Goal: Book appointment/travel/reservation

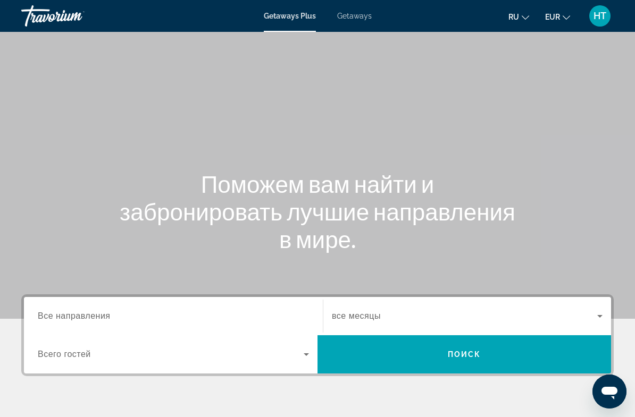
click at [359, 19] on span "Getaways" at bounding box center [354, 16] width 35 height 9
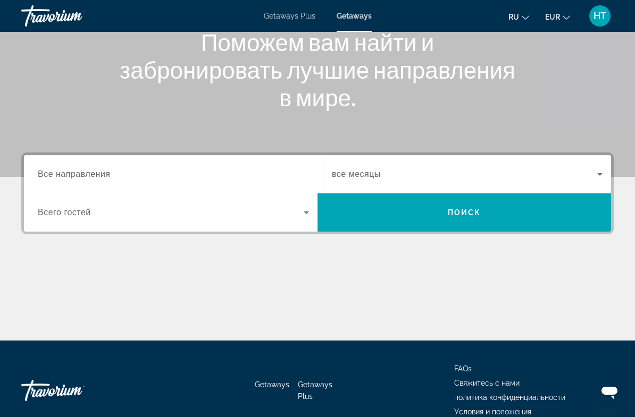
click at [257, 173] on input "Destination Все направления" at bounding box center [173, 174] width 271 height 13
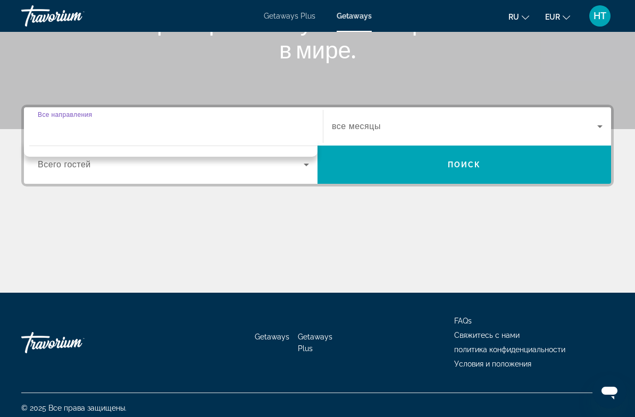
scroll to position [192, 0]
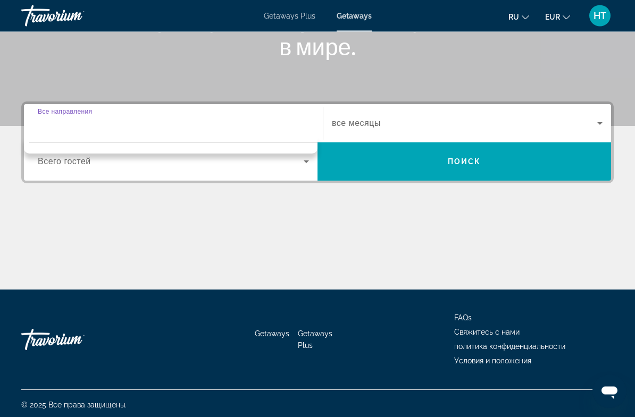
click at [235, 118] on input "Destination Все направления" at bounding box center [173, 124] width 271 height 13
click at [72, 118] on input "Destination Все направления" at bounding box center [173, 124] width 271 height 13
click at [96, 137] on div "Search widget" at bounding box center [173, 124] width 271 height 30
click at [594, 120] on icon "Search widget" at bounding box center [599, 123] width 13 height 13
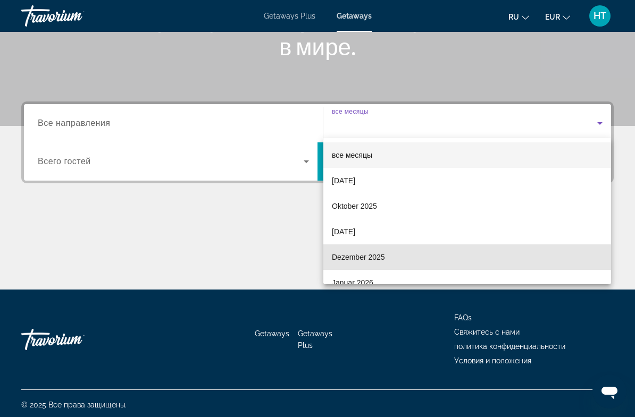
click at [353, 257] on span "Dezember 2025" at bounding box center [358, 257] width 53 height 13
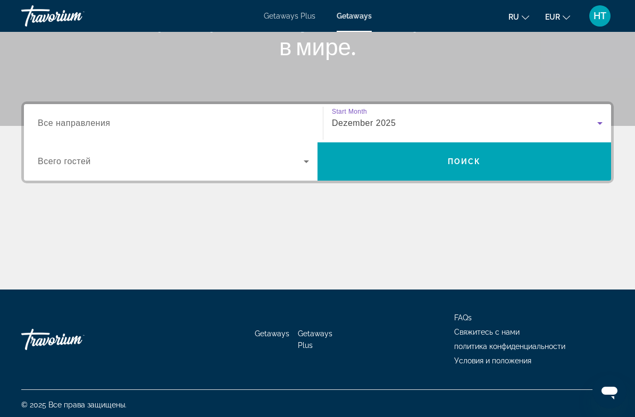
click at [174, 125] on input "Destination Все направления" at bounding box center [173, 123] width 271 height 13
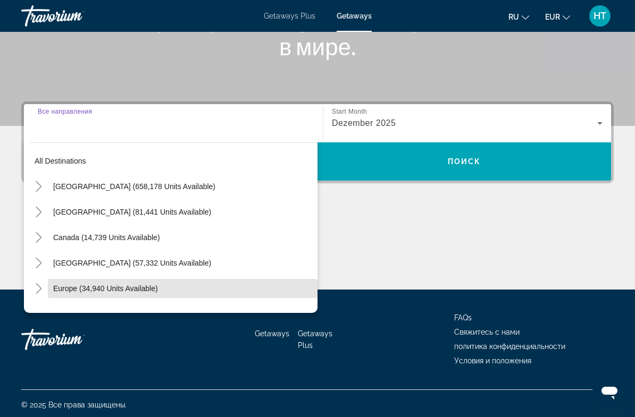
click at [107, 290] on span "Europe (34,940 units available)" at bounding box center [105, 288] width 105 height 9
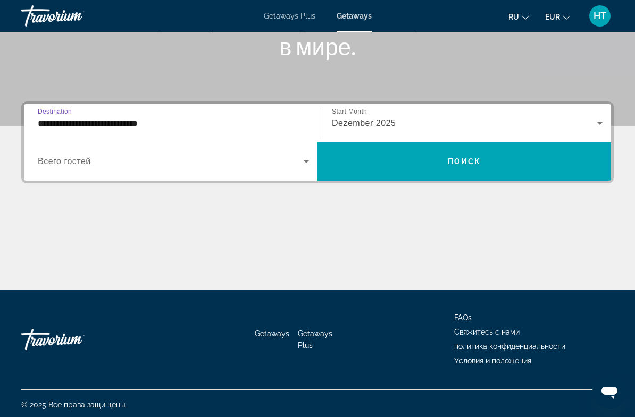
click at [182, 124] on input "**********" at bounding box center [173, 123] width 271 height 13
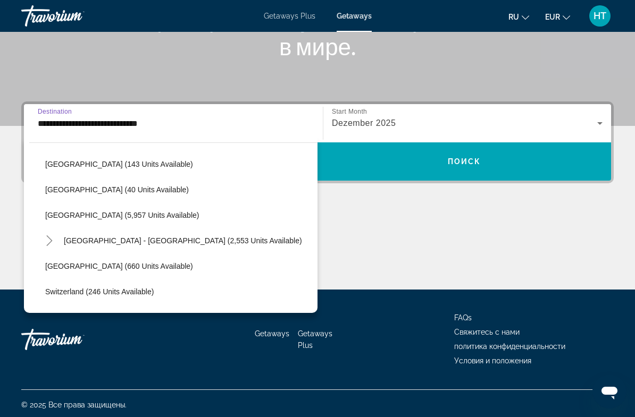
scroll to position [508, 0]
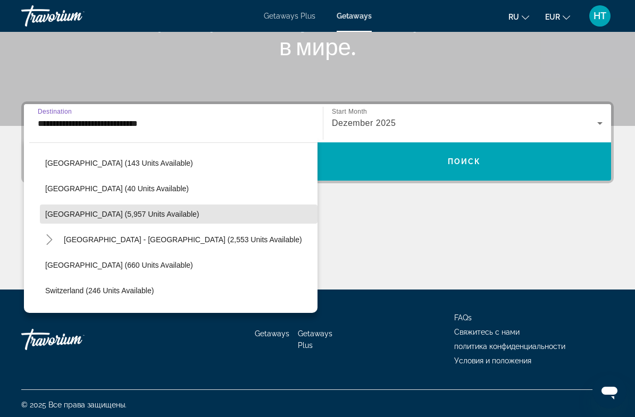
click at [111, 209] on span "Search widget" at bounding box center [178, 214] width 277 height 26
type input "**********"
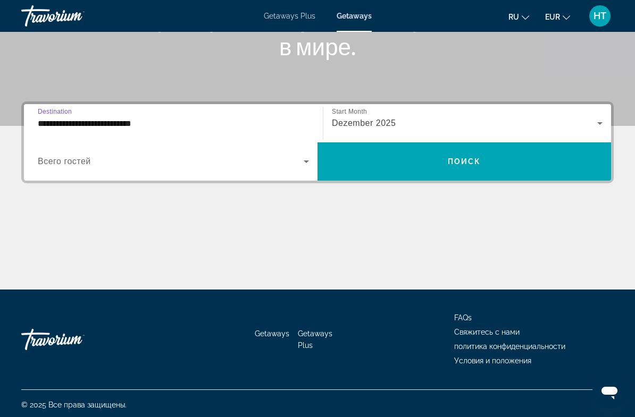
click at [302, 161] on icon "Search widget" at bounding box center [306, 161] width 13 height 13
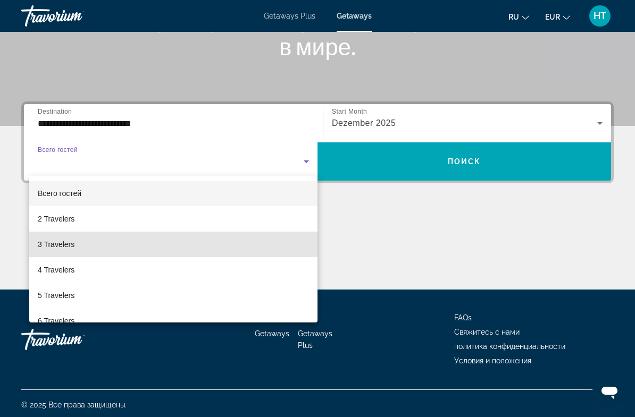
click at [77, 246] on mat-option "3 Travelers" at bounding box center [173, 245] width 288 height 26
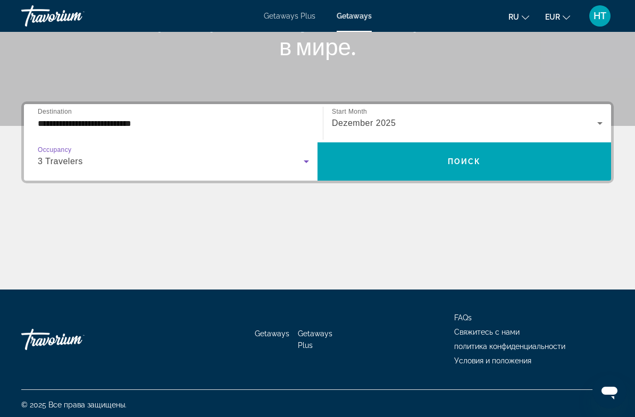
click at [468, 163] on span "Поиск" at bounding box center [463, 161] width 33 height 9
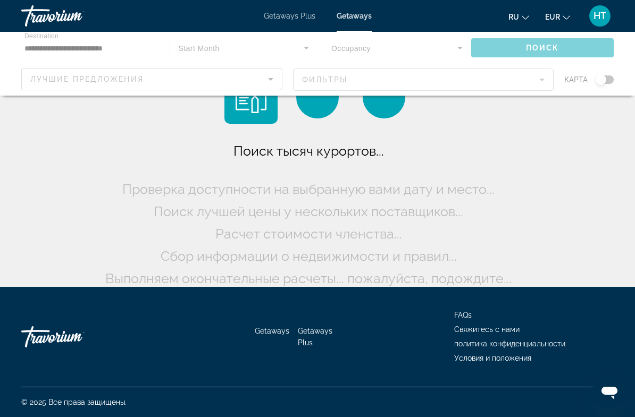
scroll to position [23, 0]
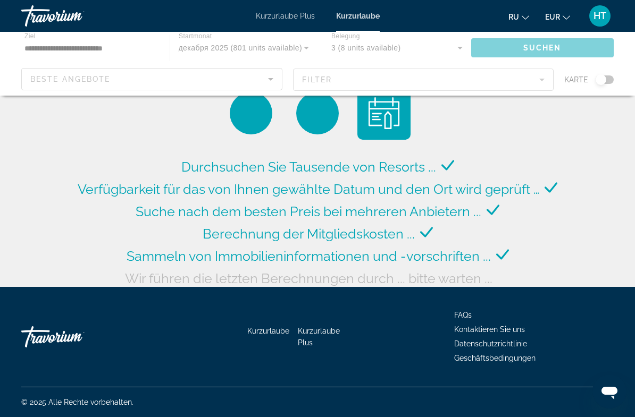
click at [266, 80] on div "Hauptinhalt" at bounding box center [317, 64] width 635 height 64
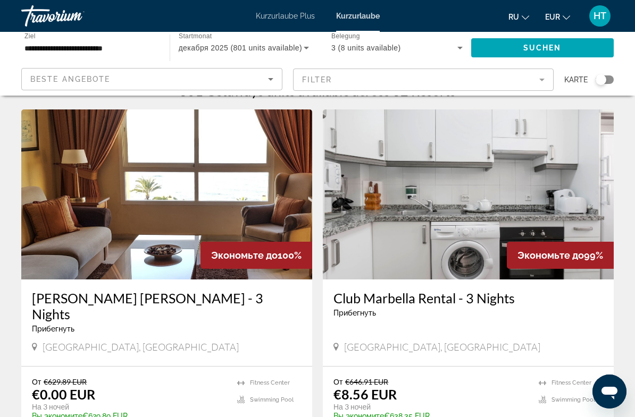
click at [266, 82] on icon "Sortieren nach" at bounding box center [270, 79] width 13 height 13
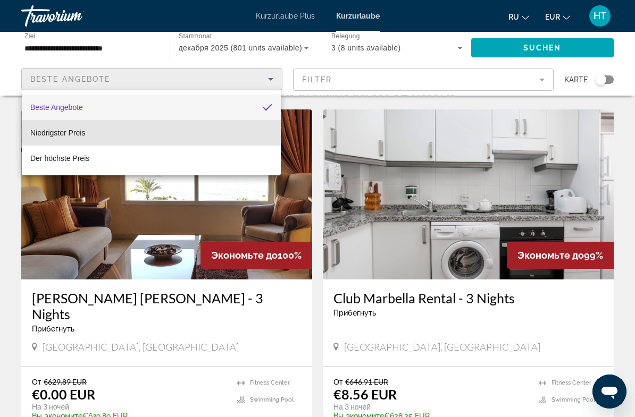
click at [215, 136] on mat-option "Niedrigster Preis" at bounding box center [151, 133] width 259 height 26
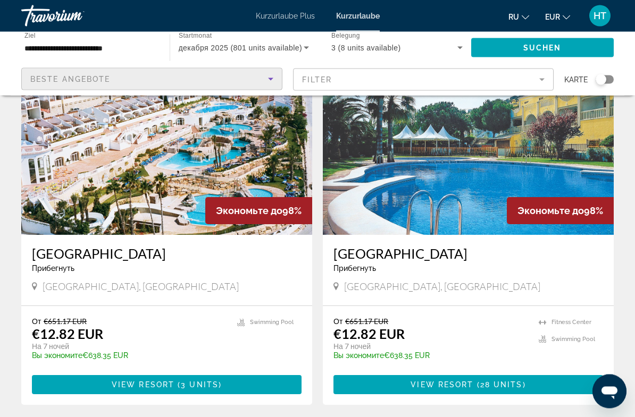
scroll to position [807, 0]
click at [456, 372] on span "Hauptinhalt" at bounding box center [467, 385] width 269 height 26
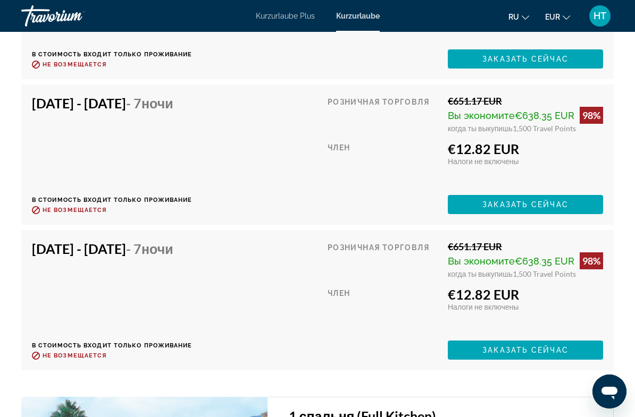
scroll to position [2429, 0]
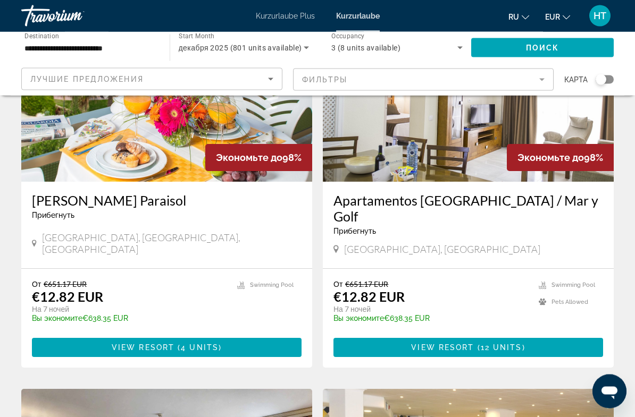
scroll to position [1222, 0]
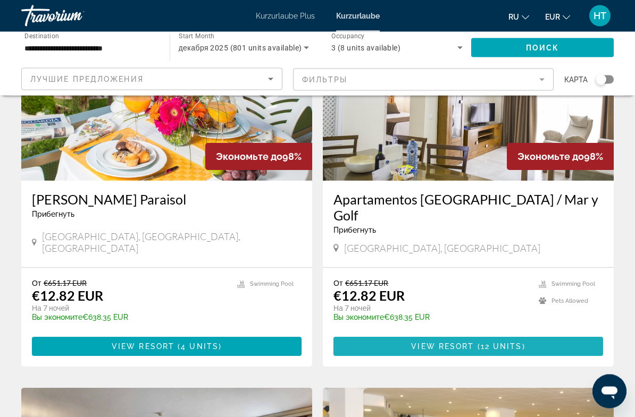
click at [464, 343] on span "View Resort" at bounding box center [442, 347] width 63 height 9
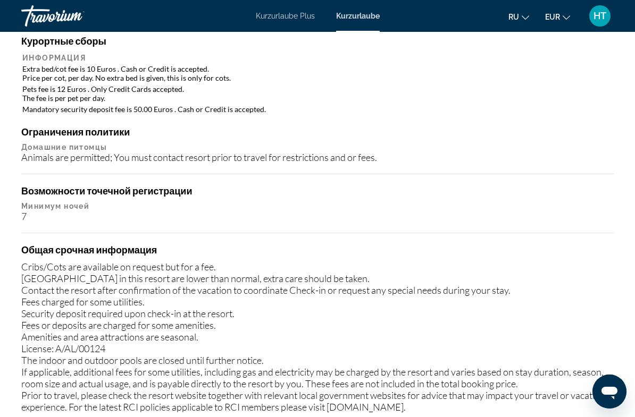
scroll to position [1275, 0]
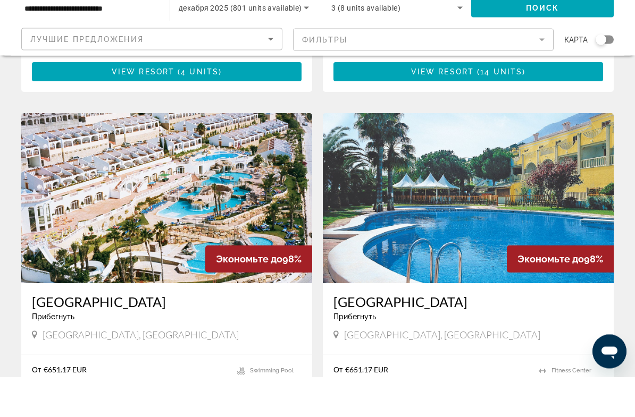
scroll to position [723, 0]
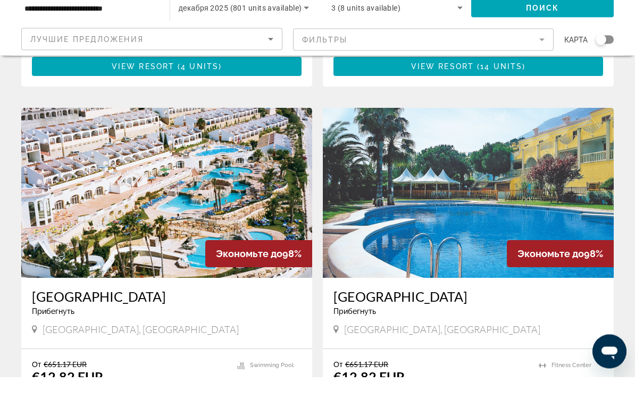
click at [428, 218] on img "Hauptinhalt" at bounding box center [468, 233] width 291 height 170
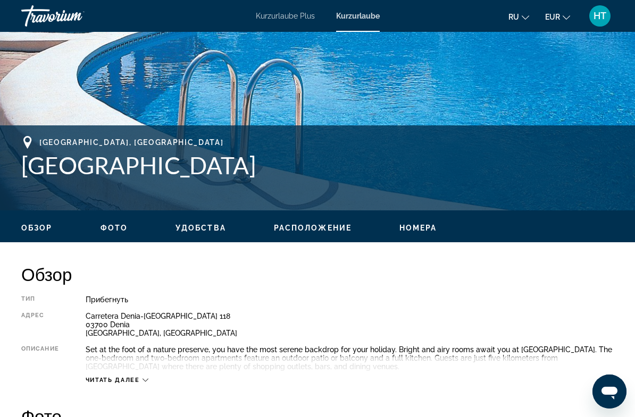
scroll to position [325, 0]
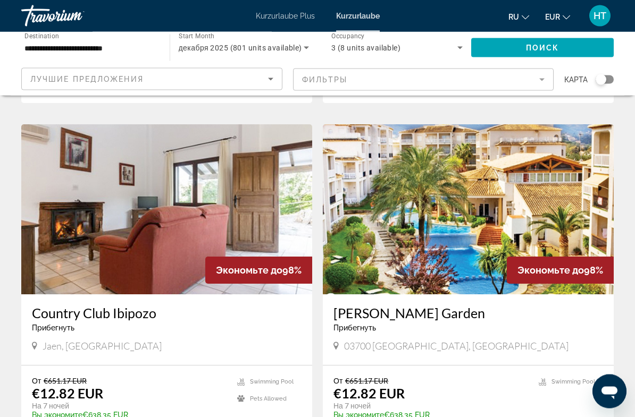
scroll to position [1847, 0]
click at [424, 215] on img "Hauptinhalt" at bounding box center [468, 209] width 291 height 170
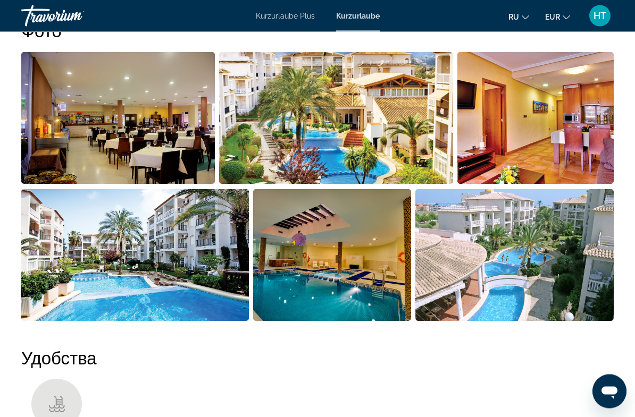
scroll to position [713, 0]
